Goal: Information Seeking & Learning: Learn about a topic

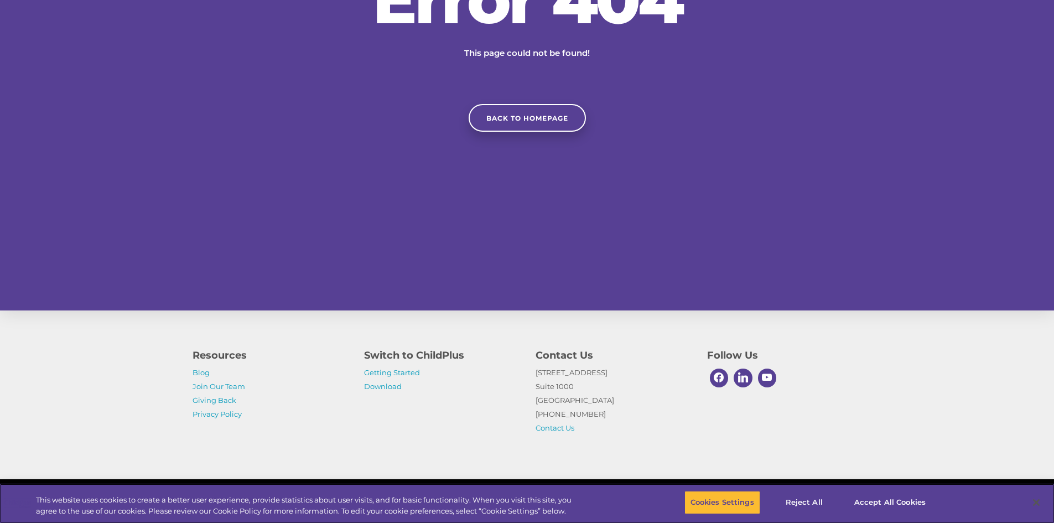
scroll to position [236, 0]
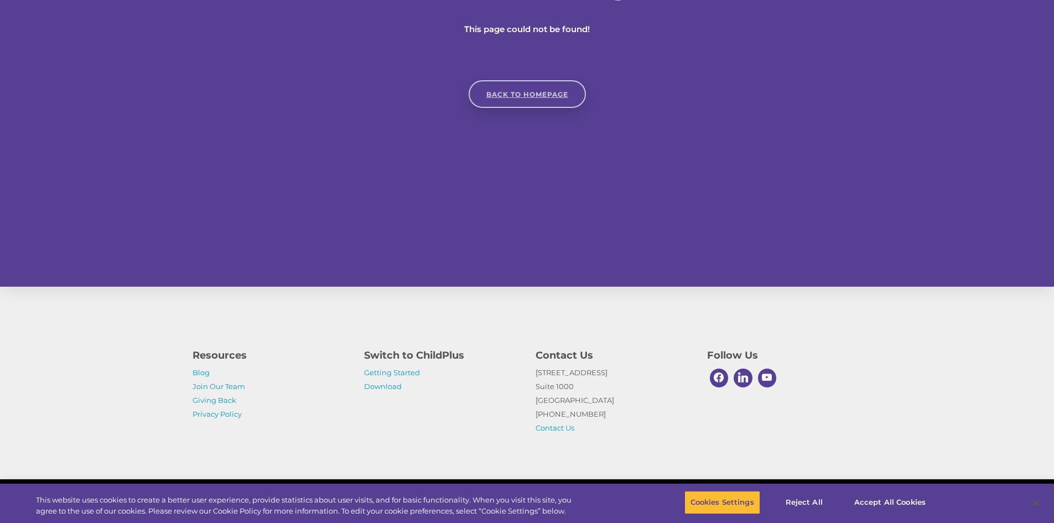
click at [498, 86] on link "Back to homepage" at bounding box center [527, 94] width 117 height 28
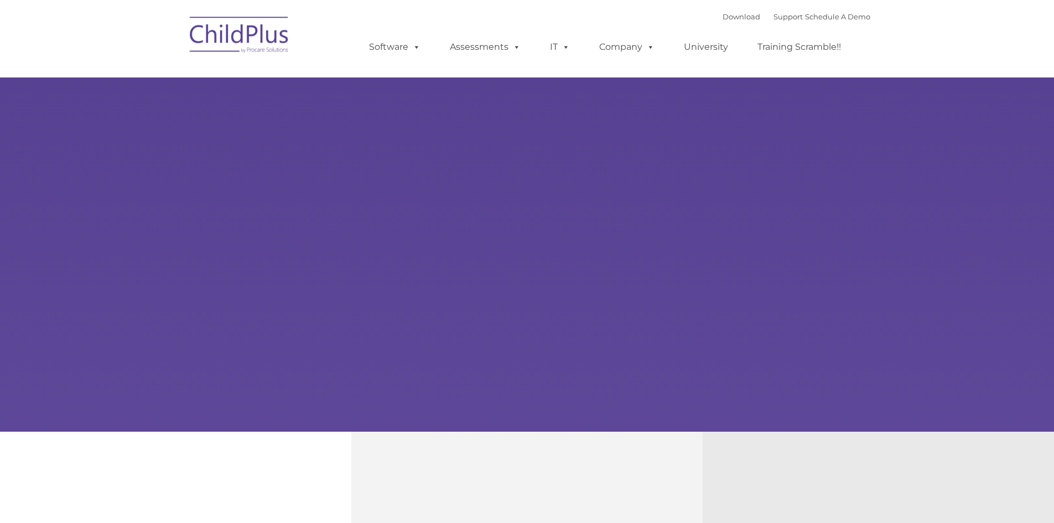
type input ""
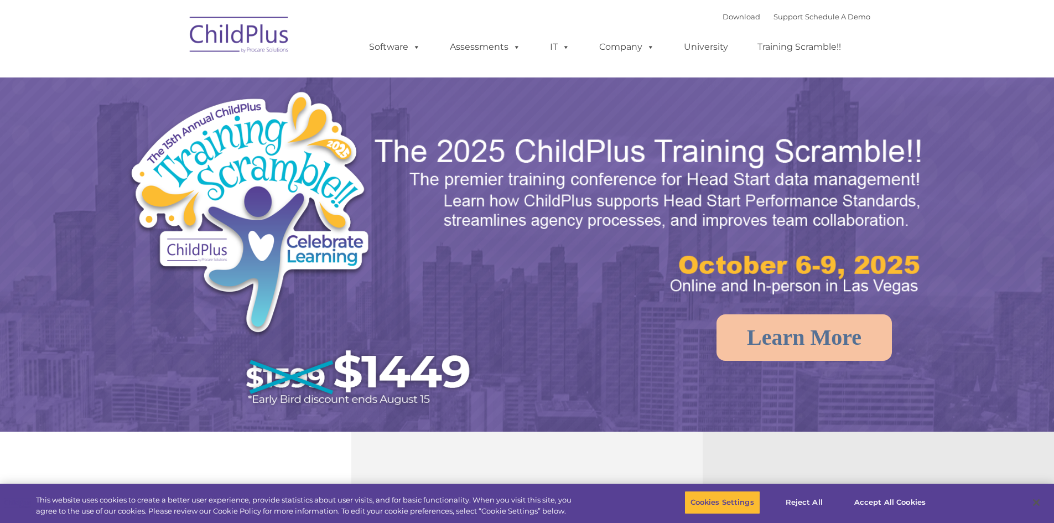
select select "MEDIUM"
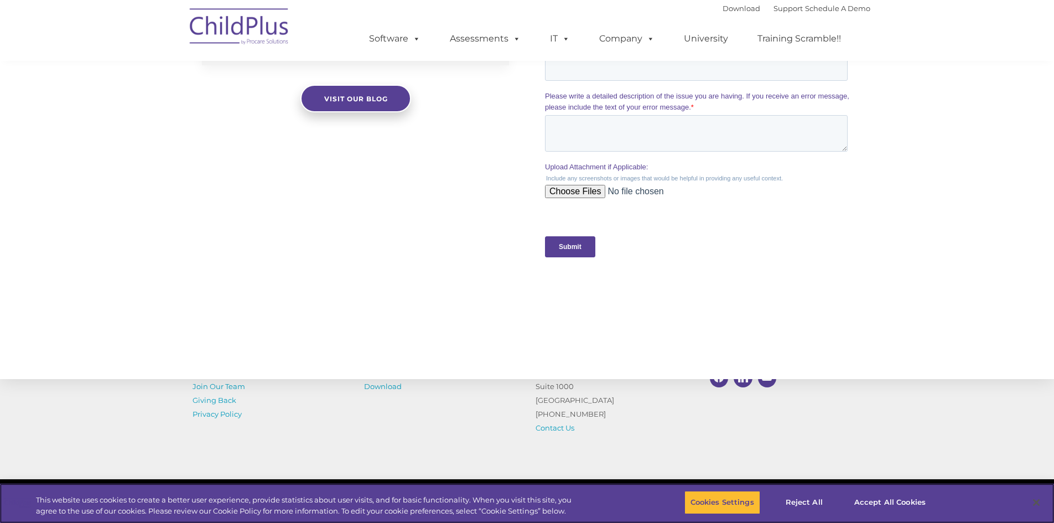
scroll to position [1067, 0]
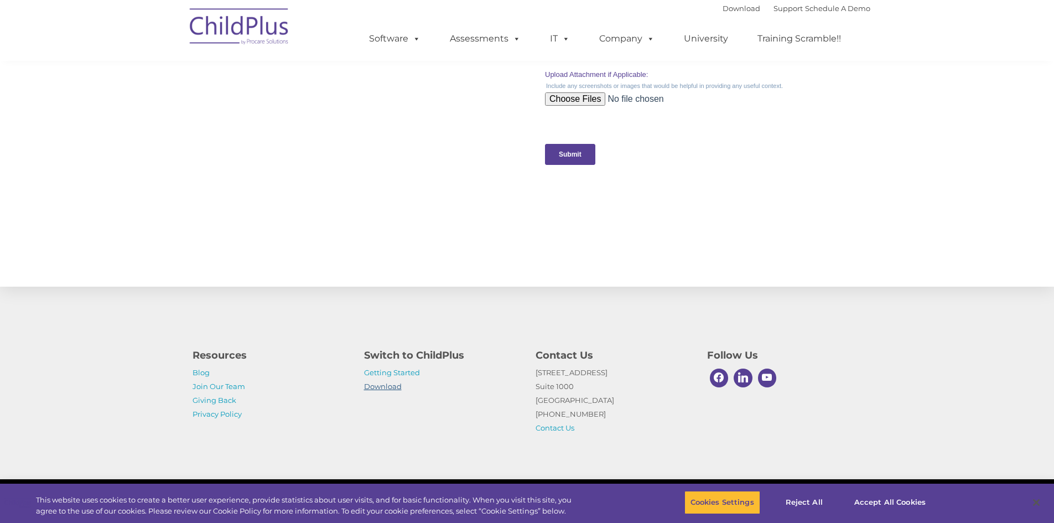
click at [393, 390] on link "Download" at bounding box center [383, 386] width 38 height 9
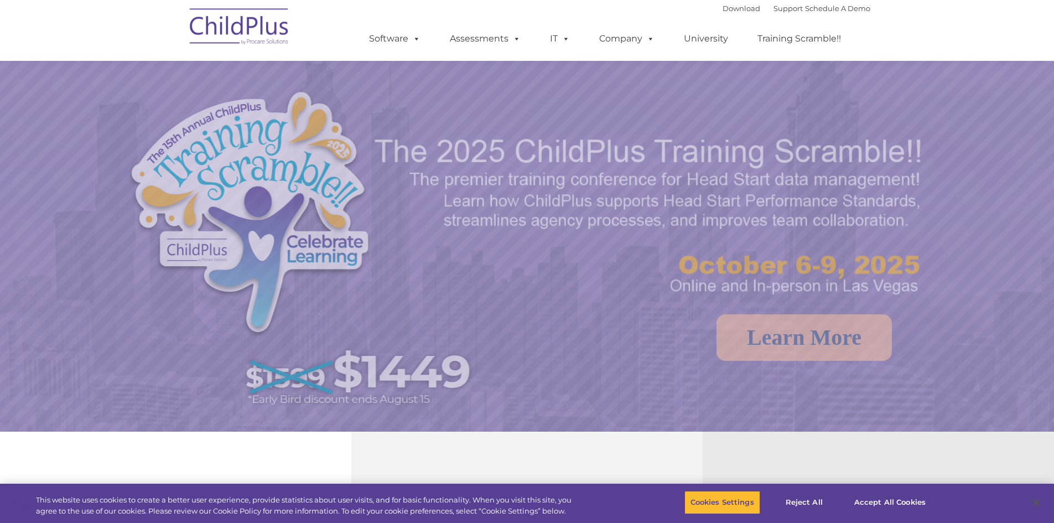
scroll to position [882, 0]
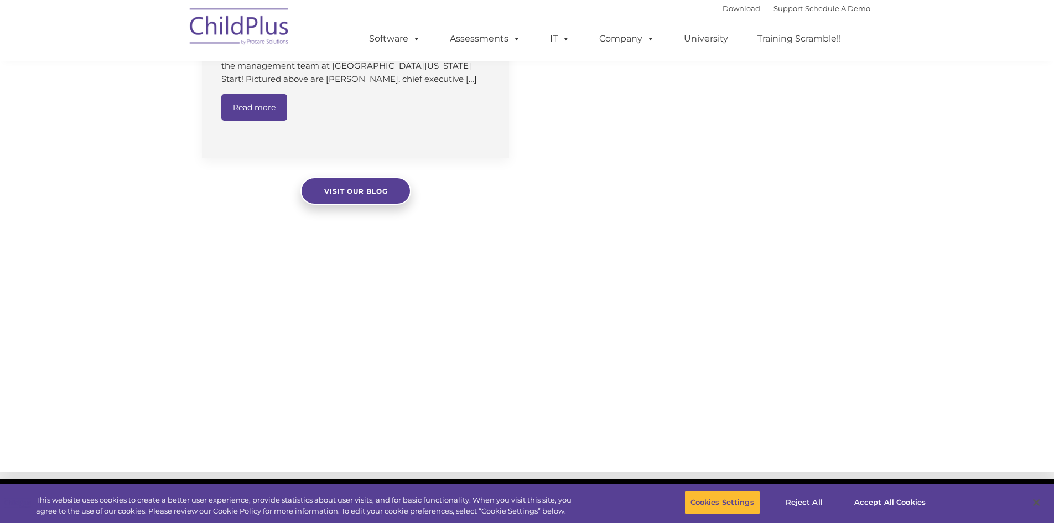
select select "MEDIUM"
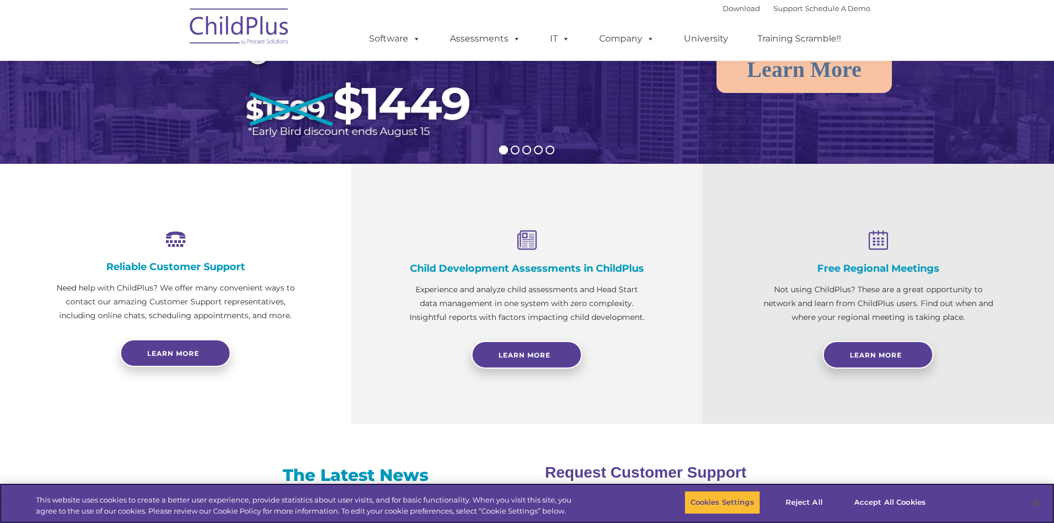
scroll to position [198, 0]
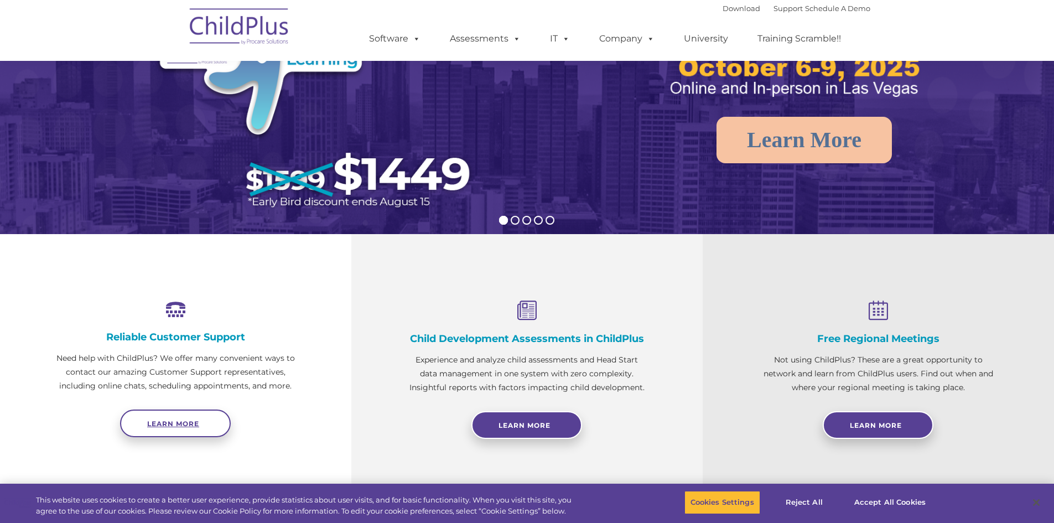
click at [208, 427] on link "Learn more" at bounding box center [175, 424] width 111 height 28
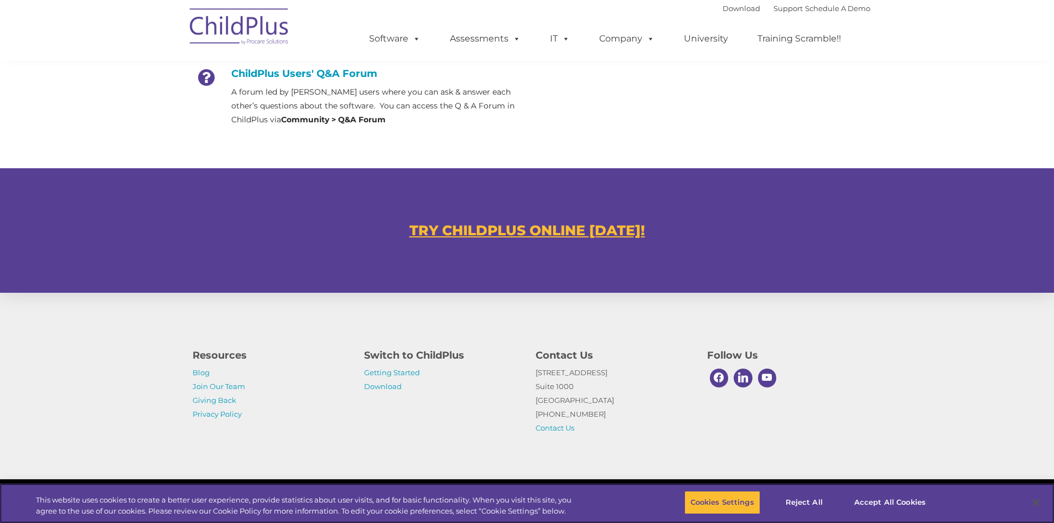
scroll to position [567, 0]
